Goal: Task Accomplishment & Management: Manage account settings

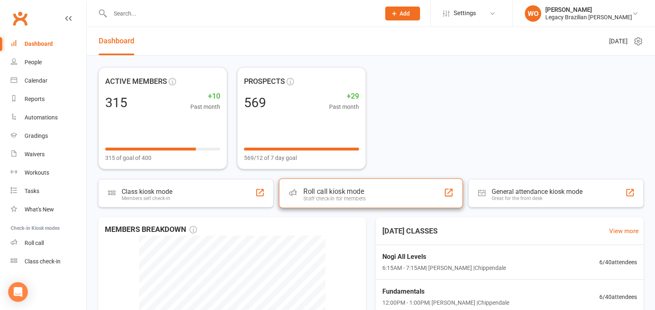
click at [374, 190] on div "Roll call kiosk mode Staff check-in for members" at bounding box center [371, 193] width 184 height 29
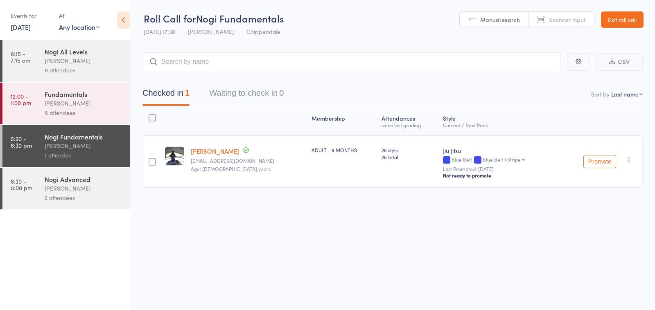
click at [79, 114] on div "6 attendees" at bounding box center [84, 112] width 78 height 9
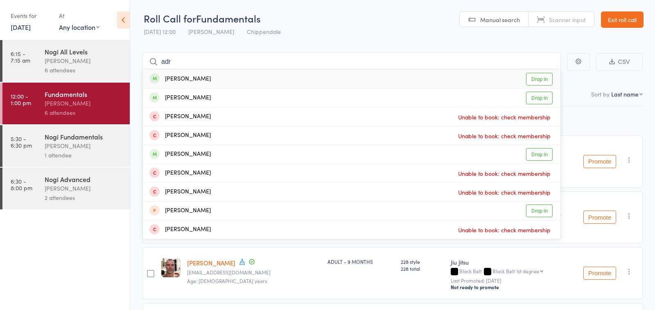
type input "adr"
click at [547, 76] on link "Drop in" at bounding box center [539, 79] width 27 height 13
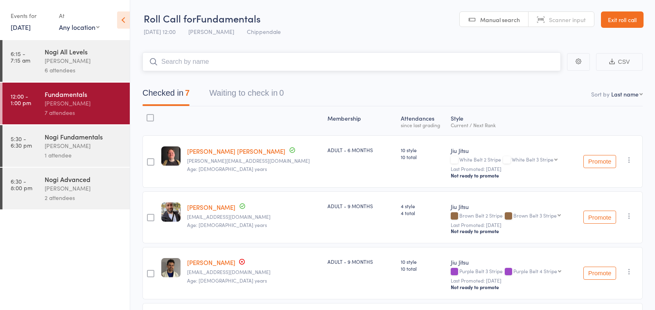
click at [236, 61] on input "search" at bounding box center [352, 61] width 419 height 19
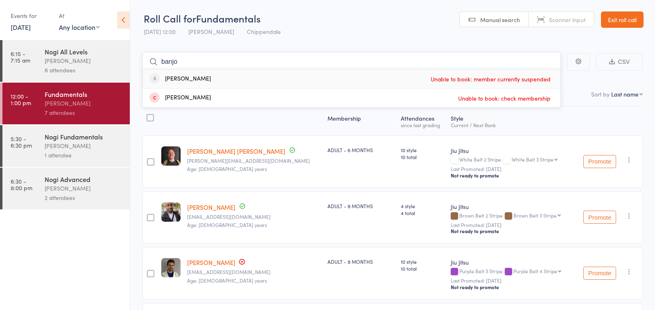
type input "banjo"
click at [332, 79] on div "Banjo Kavanagh Unable to book: member currently suspended" at bounding box center [352, 79] width 418 height 19
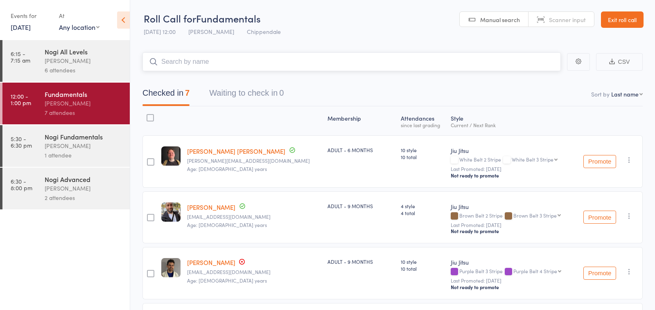
click at [268, 65] on input "search" at bounding box center [352, 61] width 419 height 19
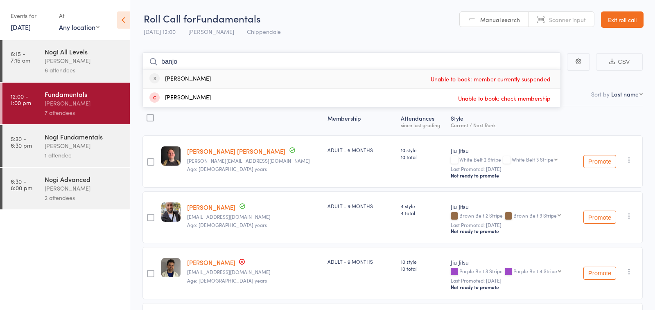
type input "banjo"
click at [223, 78] on div "Banjo Kavanagh Unable to book: member currently suspended" at bounding box center [352, 79] width 418 height 19
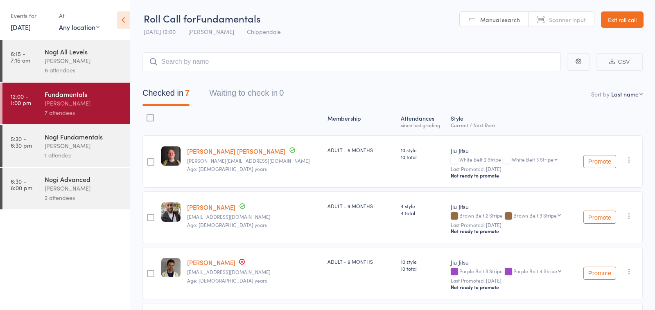
click at [617, 20] on link "Exit roll call" at bounding box center [622, 19] width 43 height 16
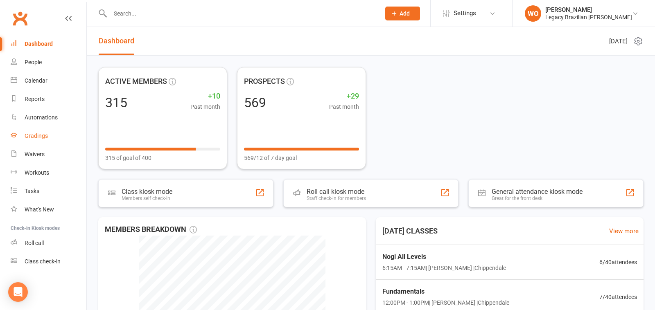
click at [49, 136] on link "Gradings" at bounding box center [49, 136] width 76 height 18
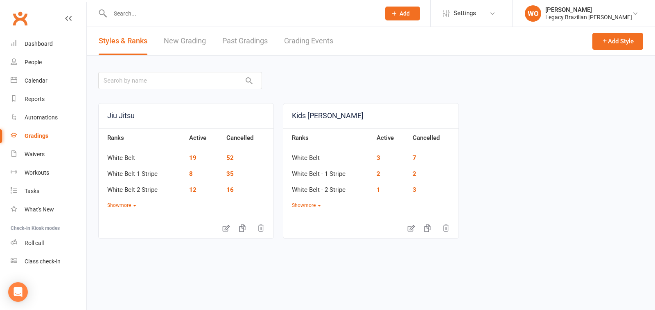
click at [199, 40] on link "New Grading" at bounding box center [185, 41] width 42 height 28
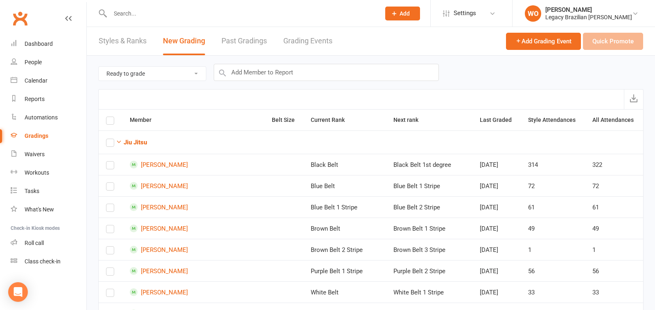
click at [250, 41] on link "Past Gradings" at bounding box center [244, 41] width 45 height 28
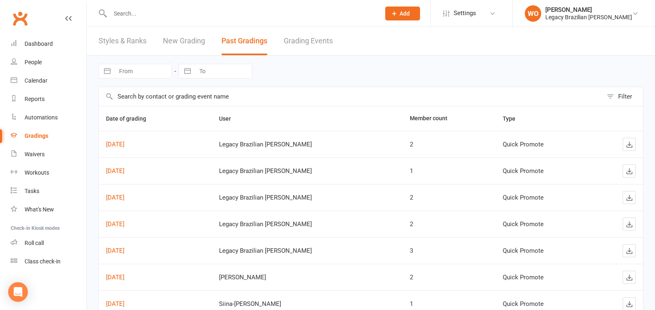
click at [178, 36] on link "New Grading" at bounding box center [184, 41] width 42 height 28
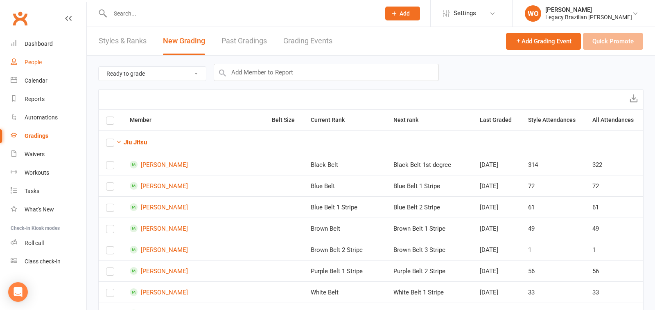
click at [32, 61] on div "People" at bounding box center [33, 62] width 17 height 7
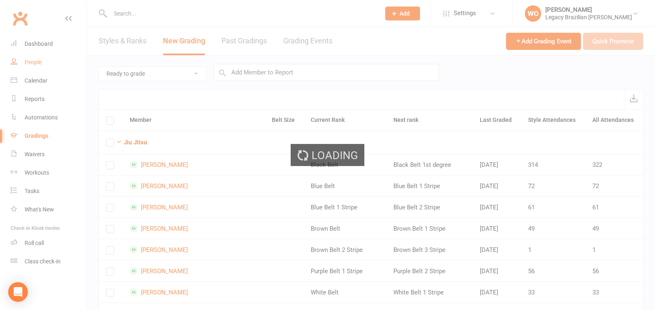
select select "100"
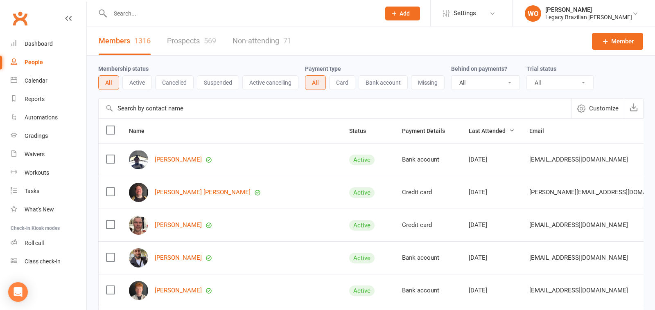
click at [219, 84] on button "Suspended" at bounding box center [218, 82] width 42 height 15
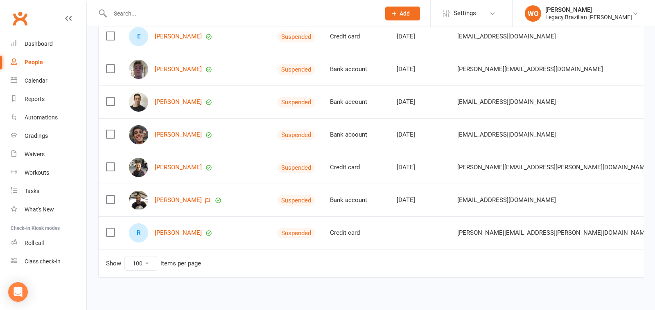
scroll to position [1533, 0]
click at [144, 256] on select "10 25 50 100" at bounding box center [141, 263] width 32 height 14
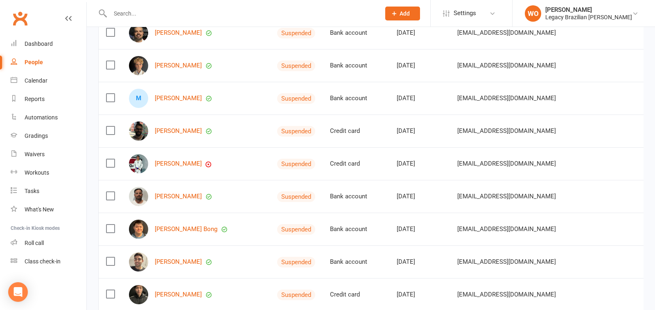
scroll to position [0, 0]
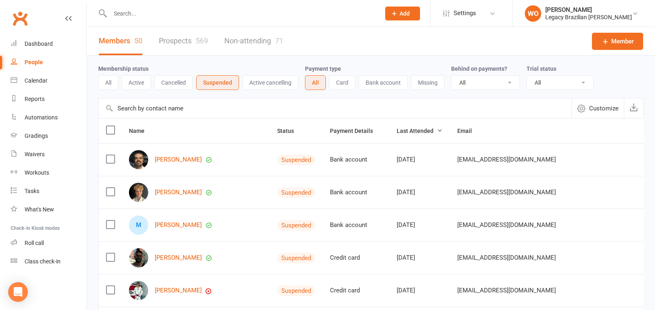
click at [260, 43] on link "Non-attending 71" at bounding box center [253, 41] width 59 height 28
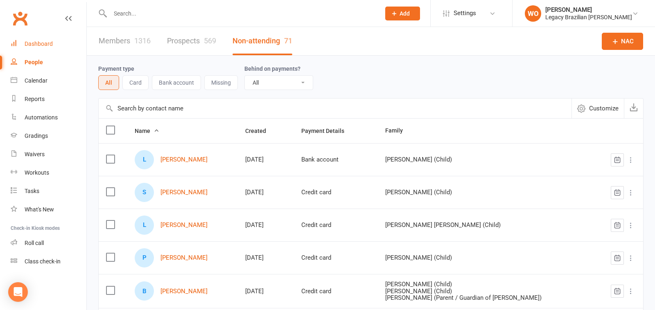
click at [49, 42] on div "Dashboard" at bounding box center [39, 44] width 28 height 7
